Goal: Transaction & Acquisition: Book appointment/travel/reservation

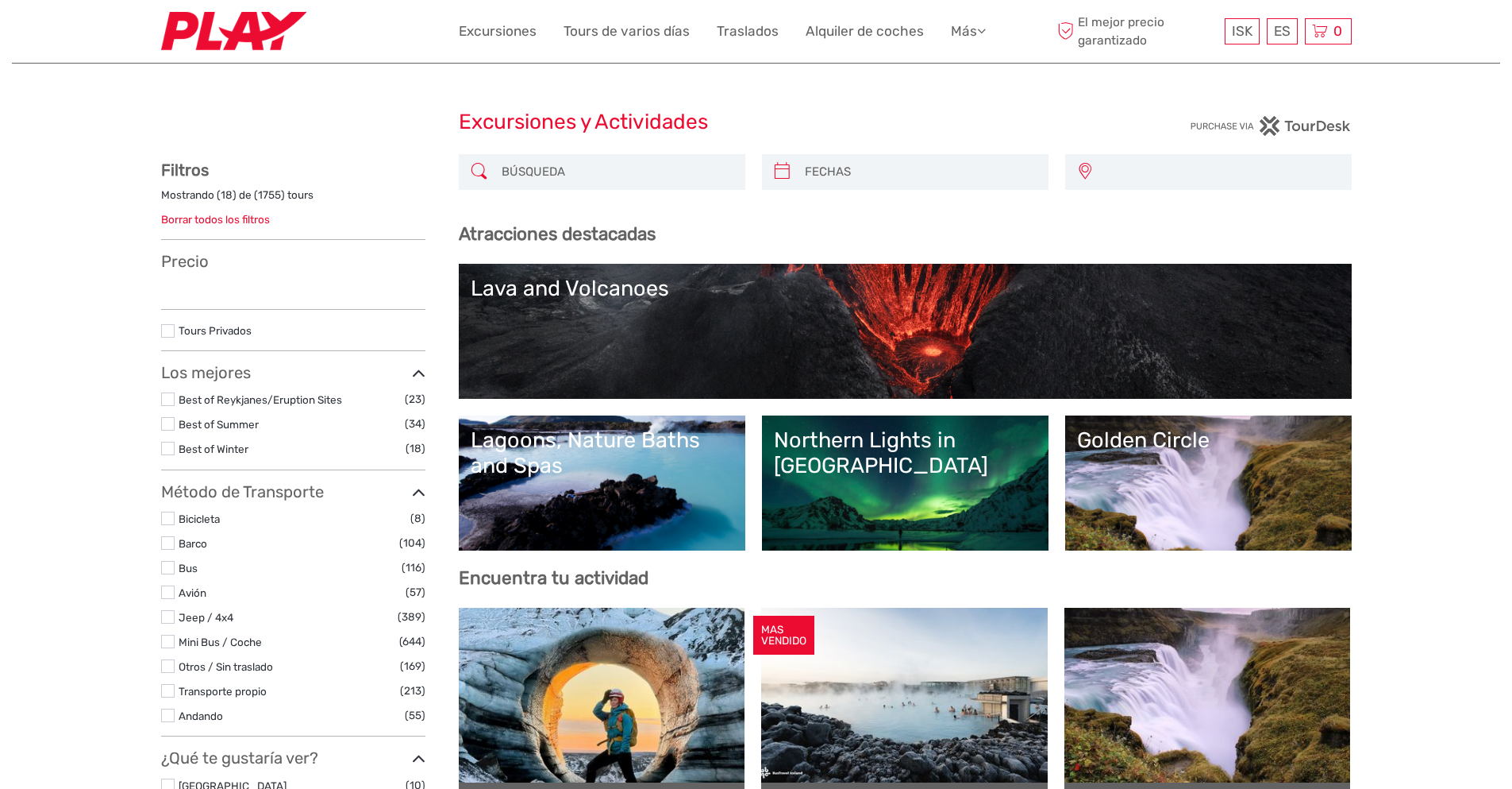
select select
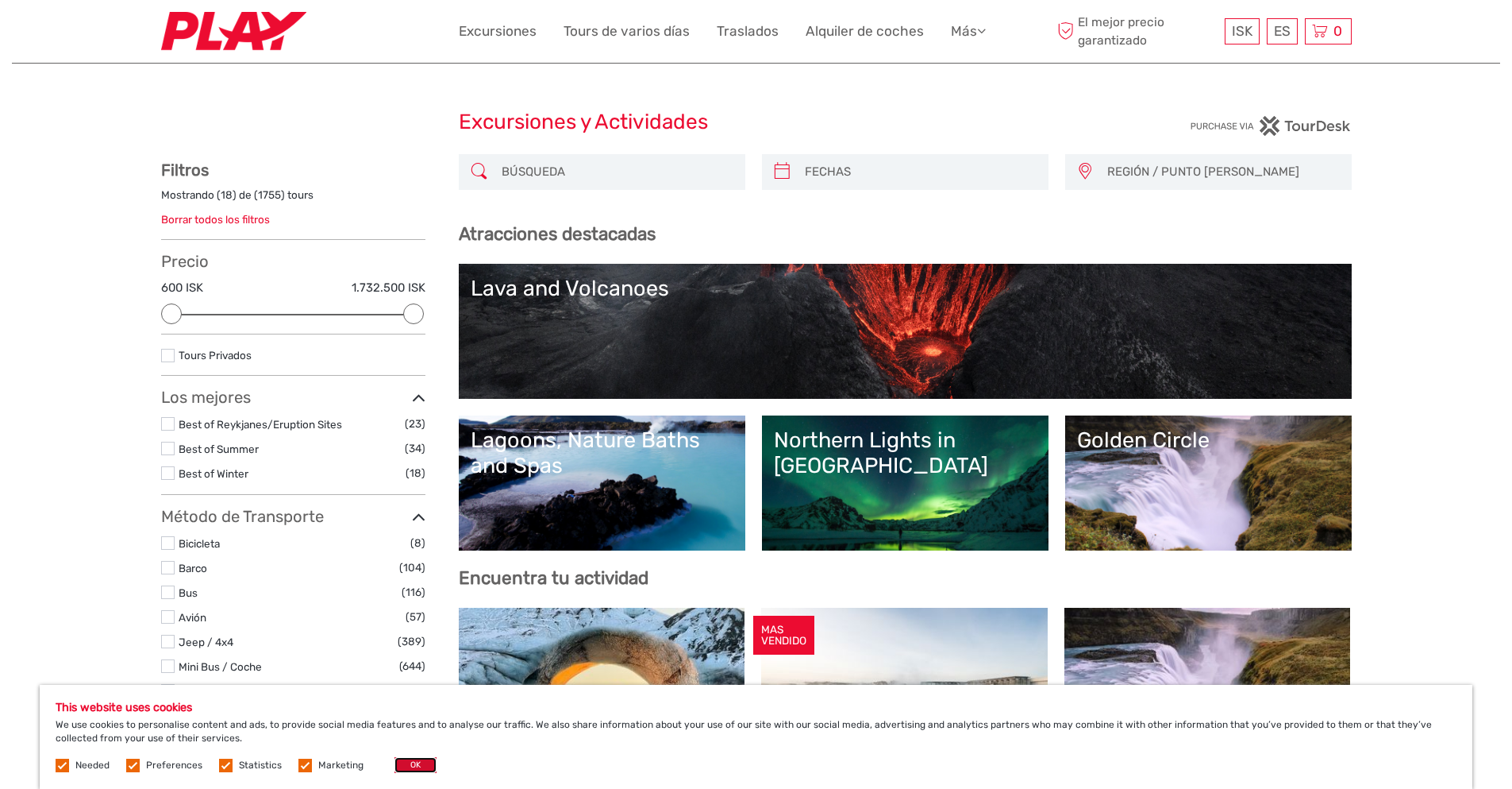
click at [401, 762] on button "OK" at bounding box center [416, 765] width 42 height 16
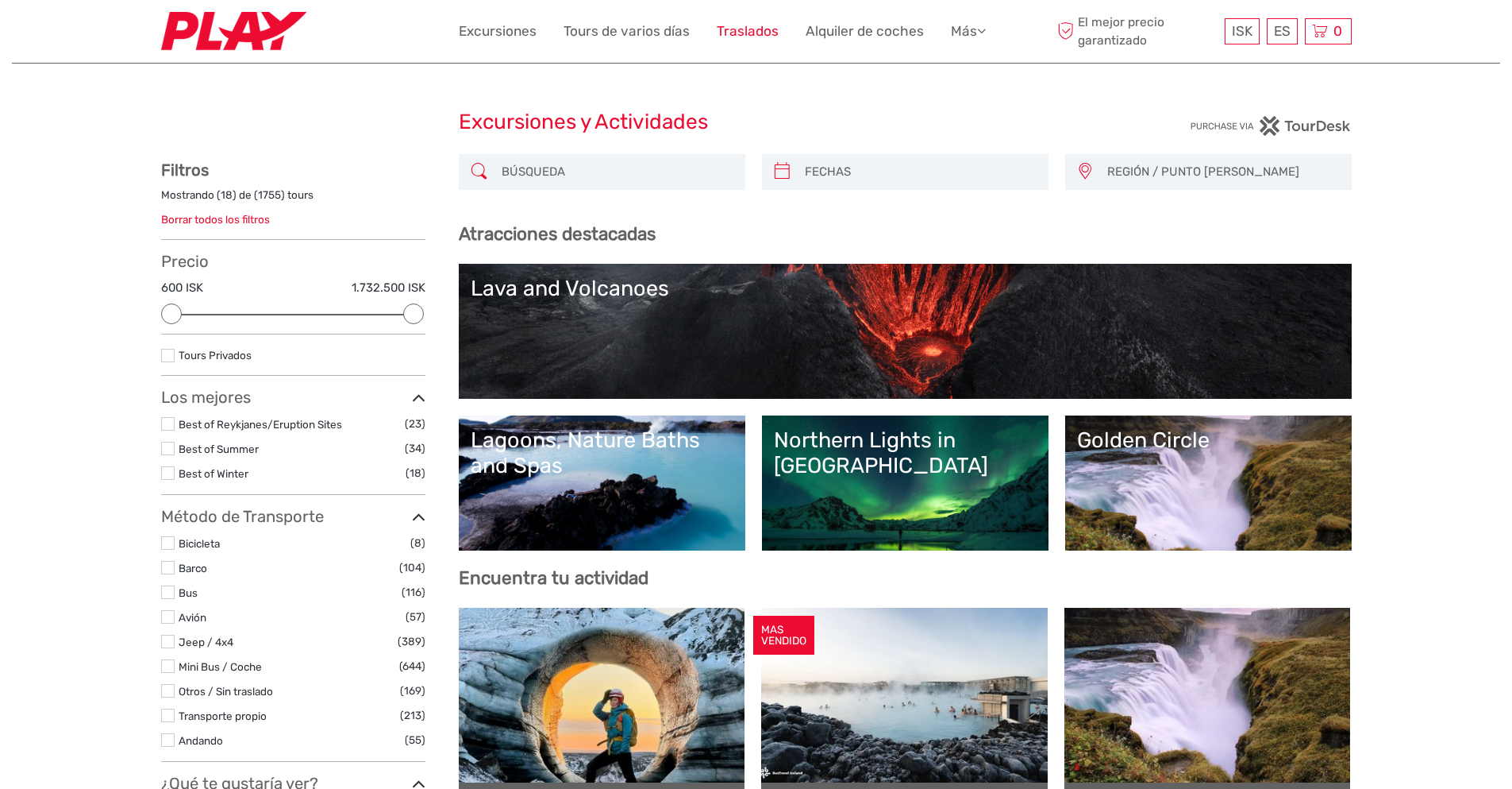
click at [754, 32] on link "Traslados" at bounding box center [747, 31] width 62 height 23
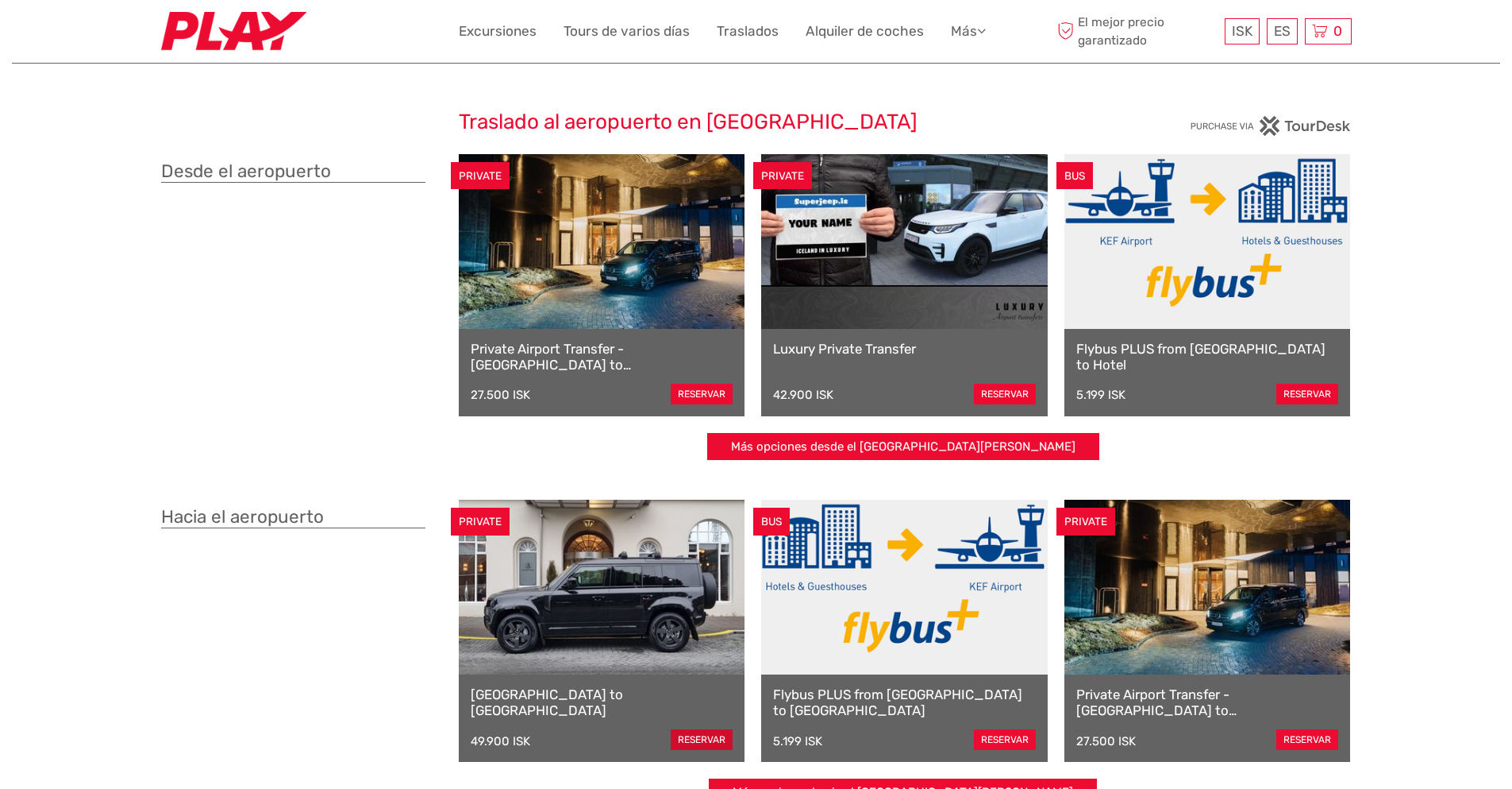
click at [685, 736] on link "reservar" at bounding box center [701, 739] width 62 height 21
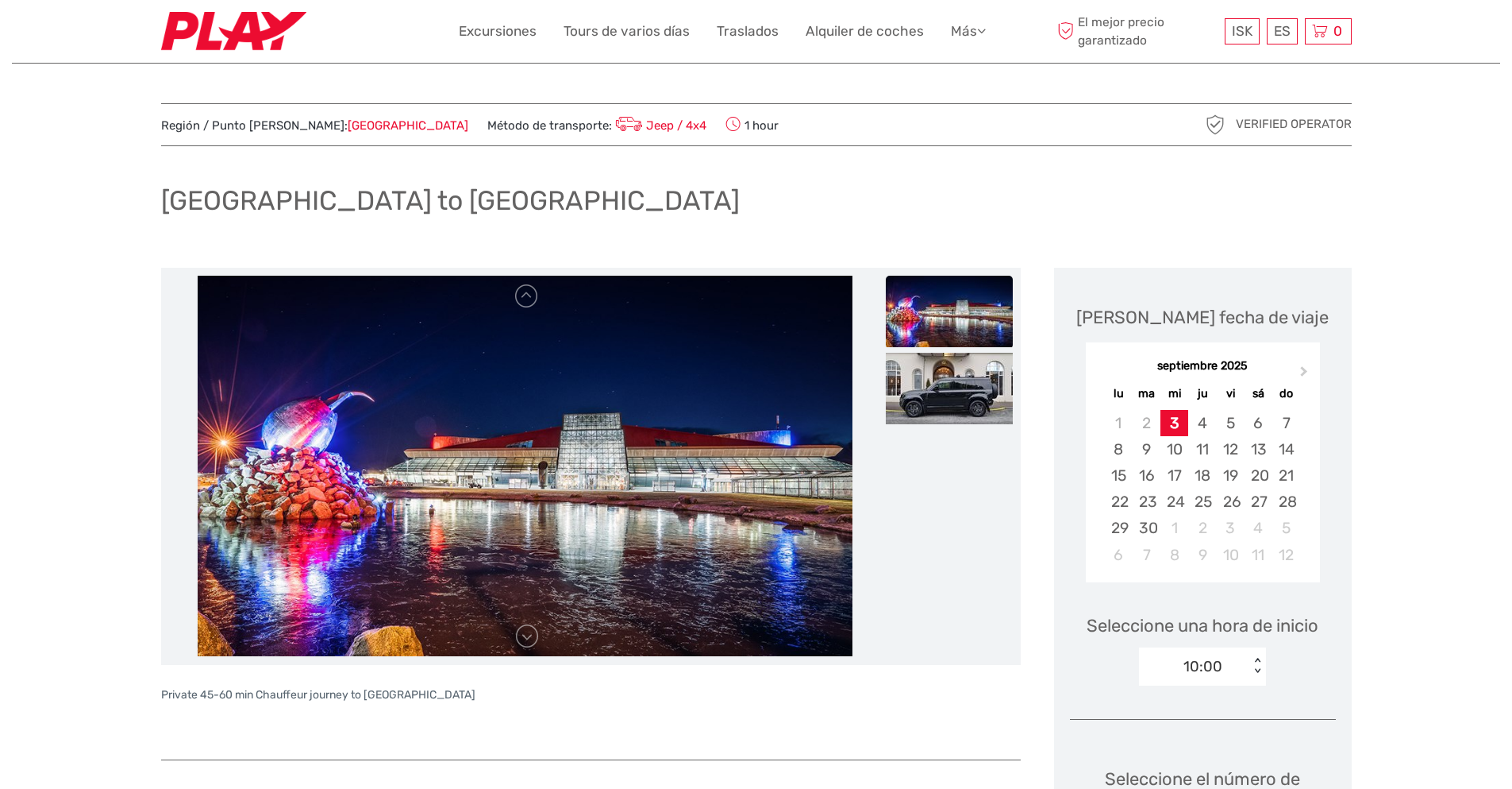
click at [612, 123] on link "Jeep / 4x4" at bounding box center [660, 125] width 96 height 14
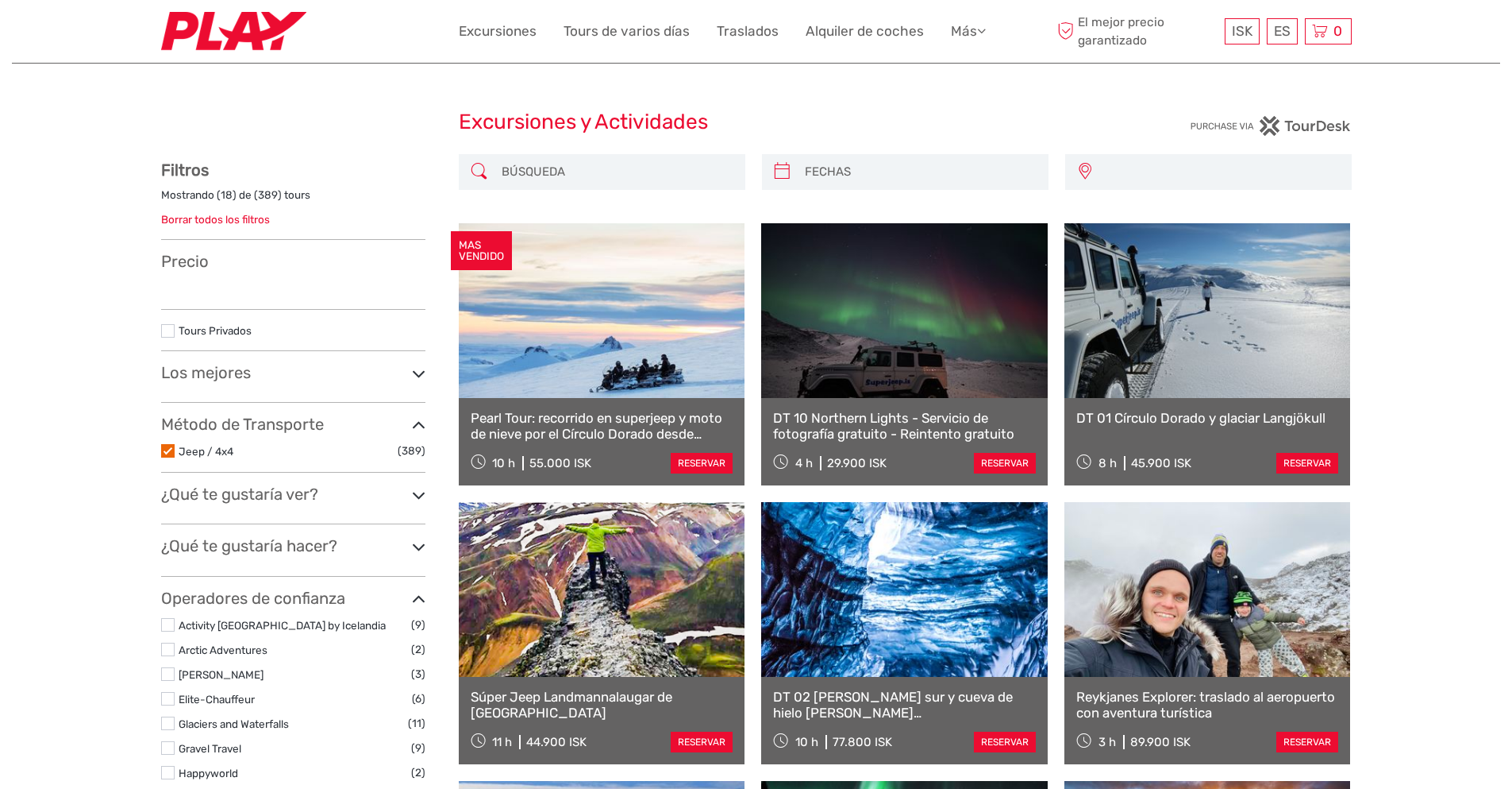
select select
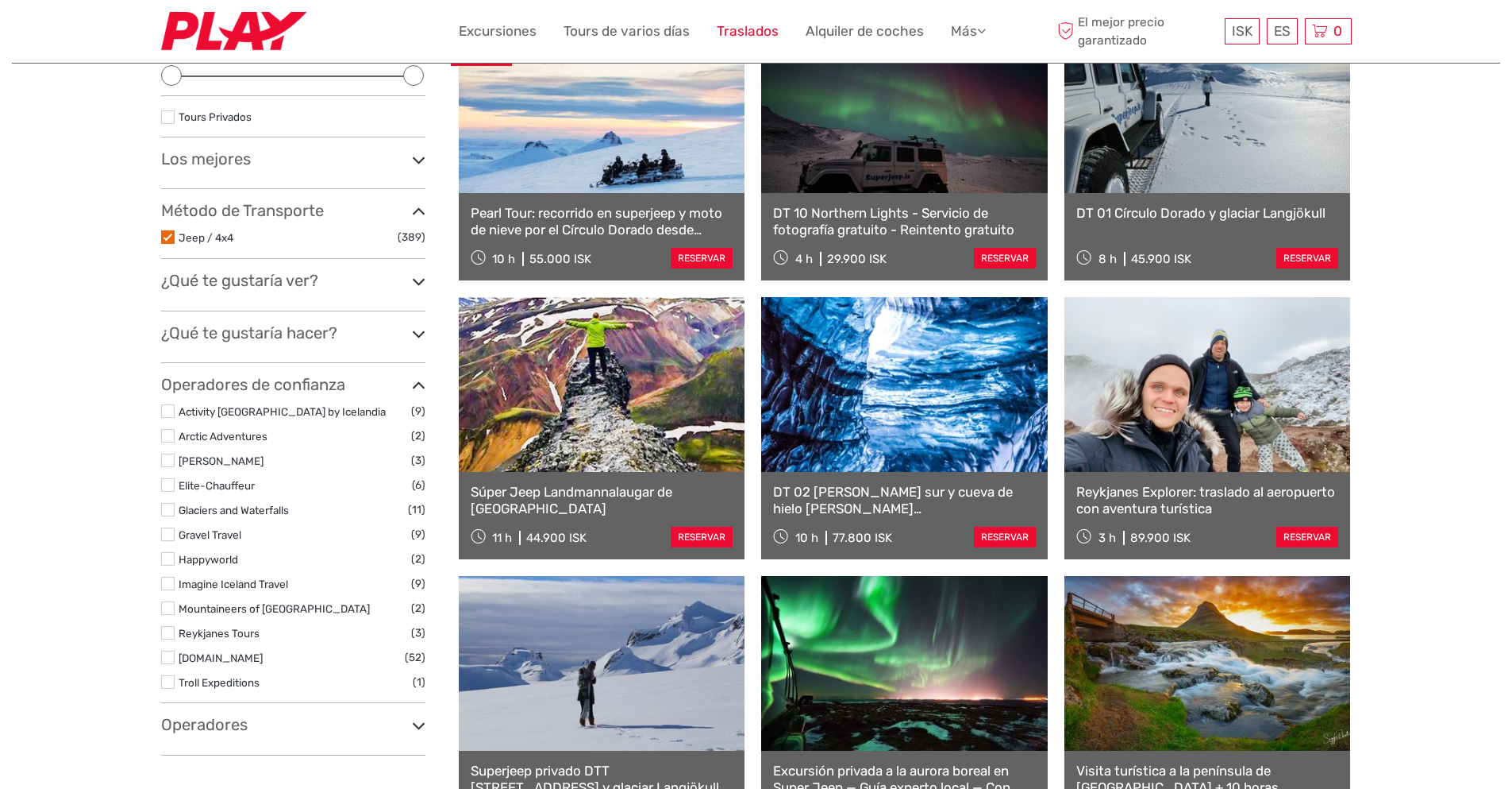
click at [749, 34] on link "Traslados" at bounding box center [747, 31] width 62 height 23
